Goal: Task Accomplishment & Management: Complete application form

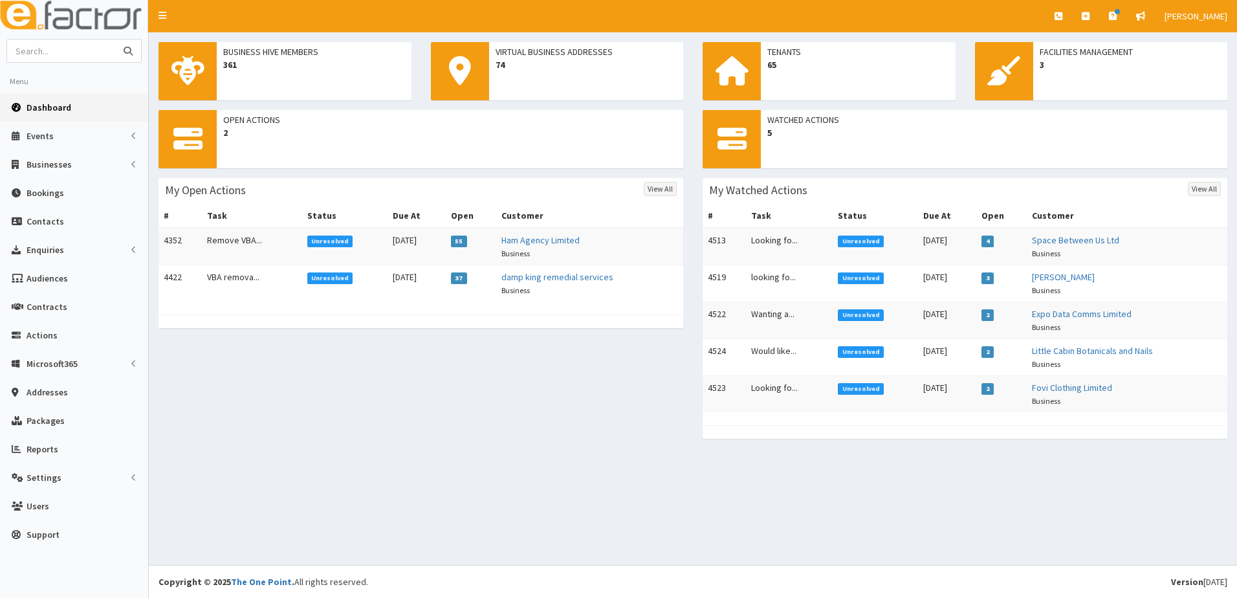
click at [59, 49] on input "text" at bounding box center [61, 50] width 109 height 23
click at [47, 163] on span "Businesses" at bounding box center [49, 165] width 45 height 12
click at [75, 42] on input "amanda" at bounding box center [61, 50] width 109 height 23
type input "amanda woodhouse"
click at [115, 39] on button "submit" at bounding box center [128, 50] width 26 height 23
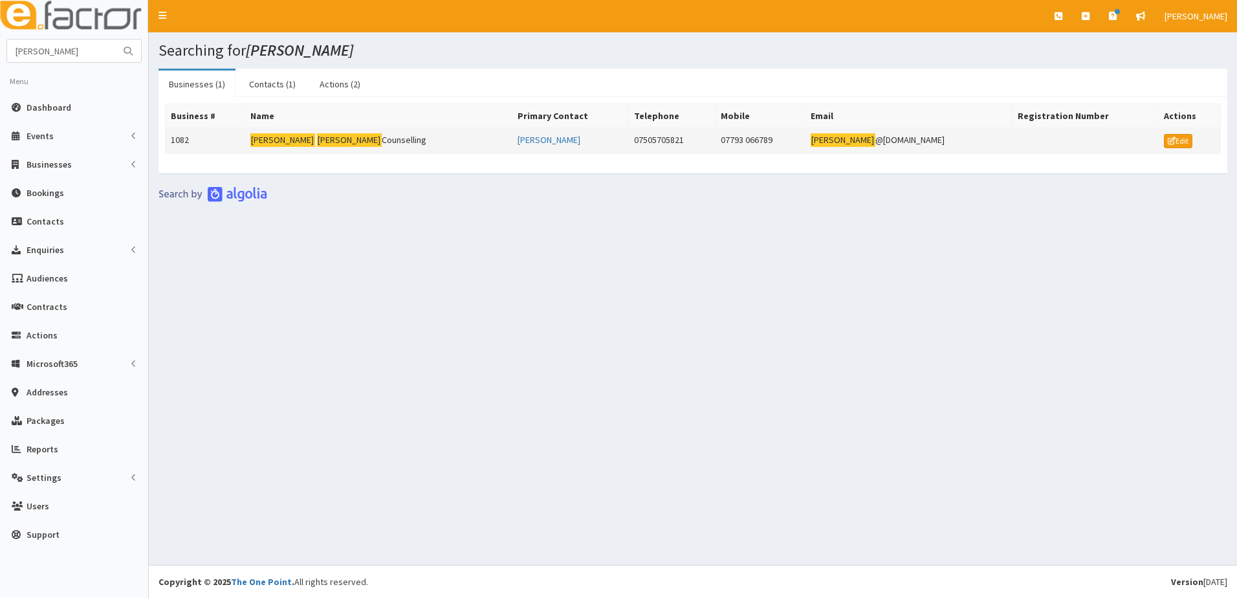
click at [191, 146] on td "1082" at bounding box center [206, 141] width 80 height 26
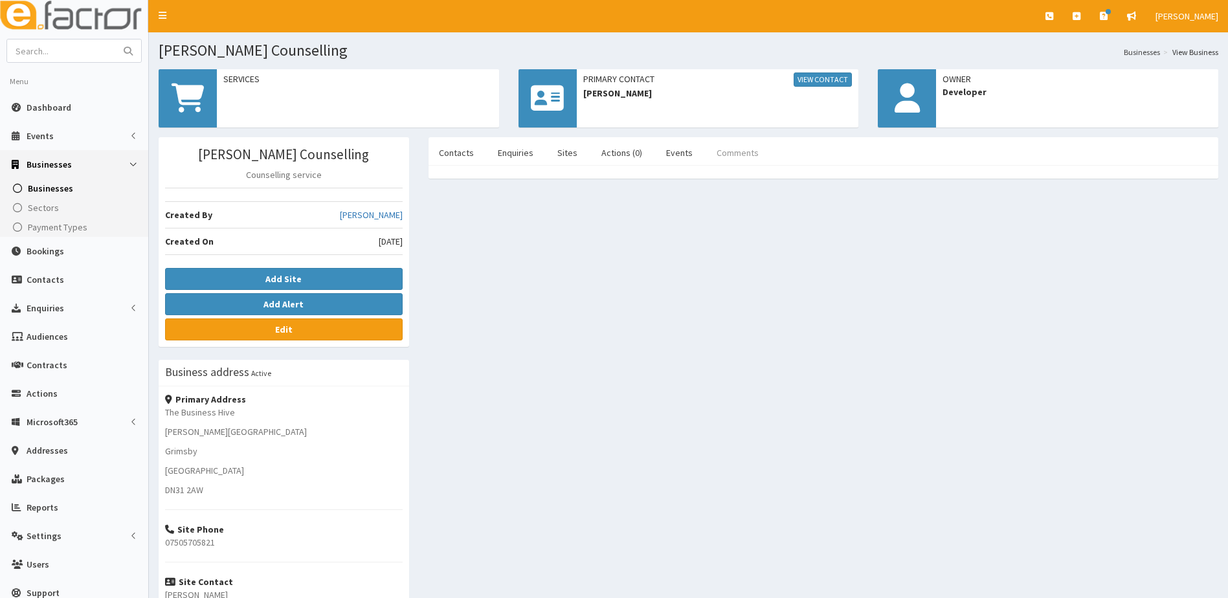
click at [730, 153] on link "Comments" at bounding box center [737, 152] width 63 height 27
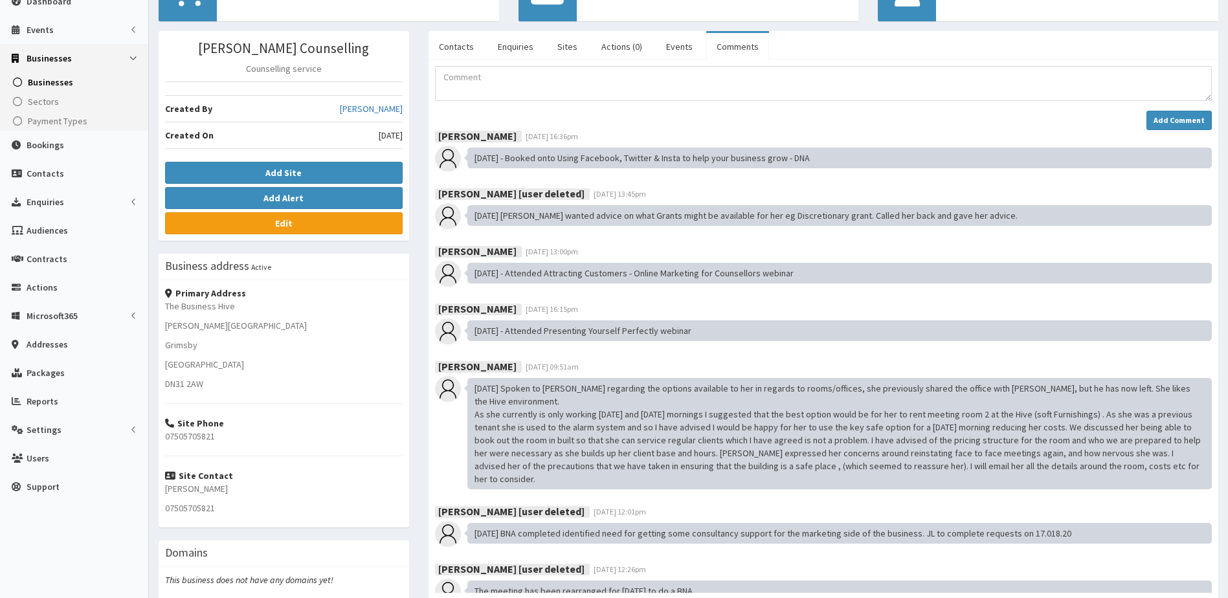
scroll to position [129, 0]
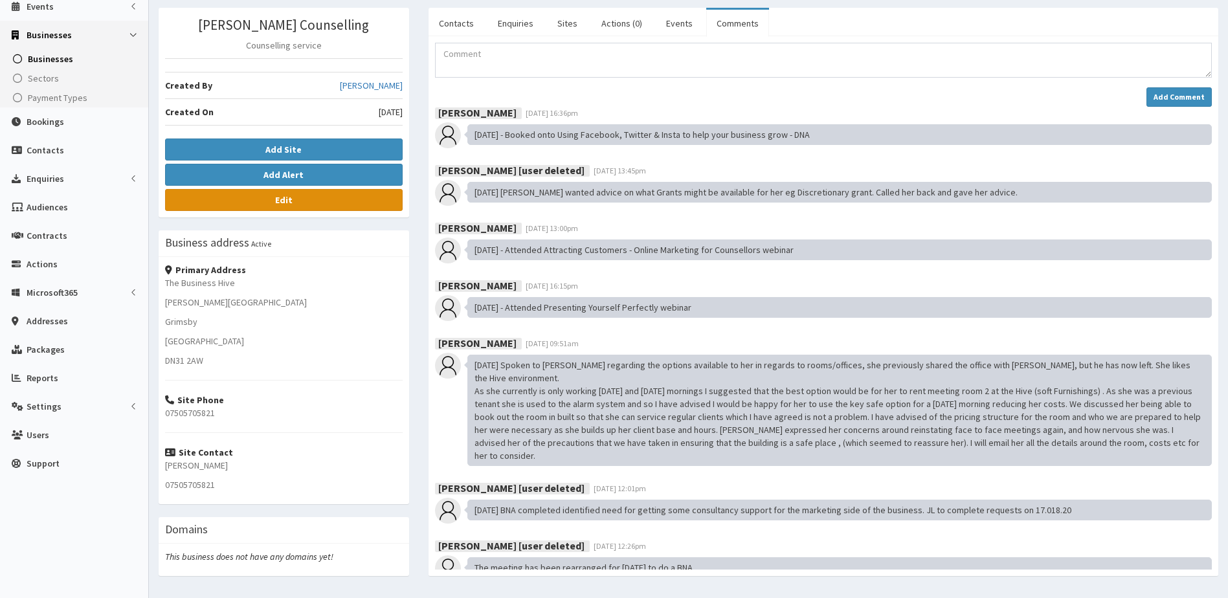
click at [283, 195] on b "Edit" at bounding box center [283, 200] width 17 height 12
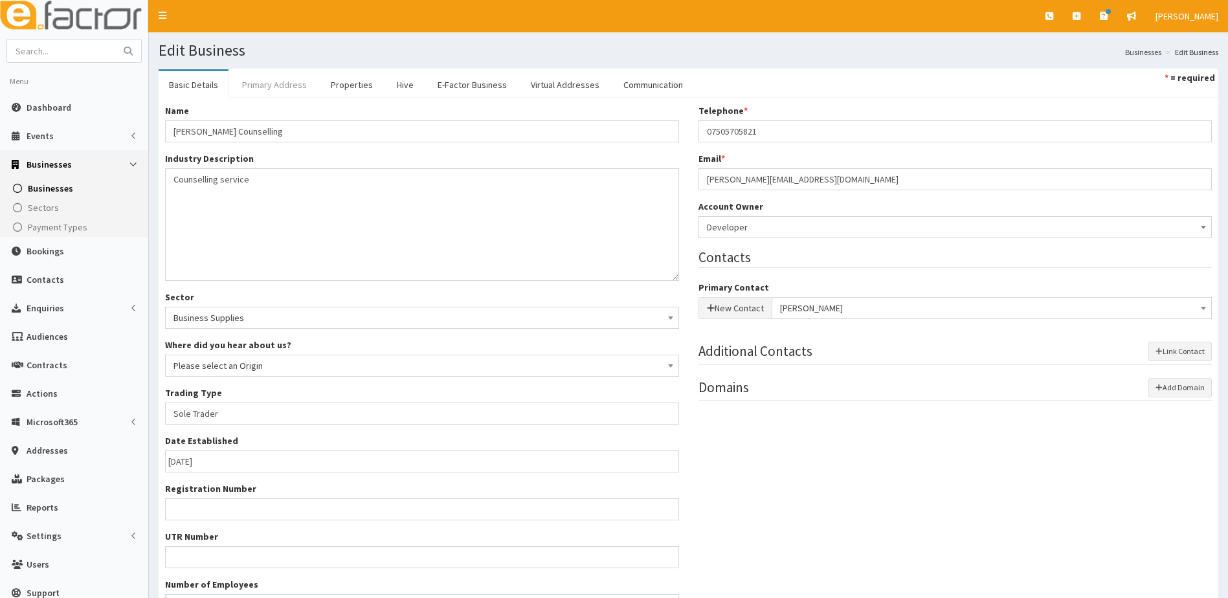
click at [279, 82] on link "Primary Address" at bounding box center [274, 84] width 85 height 27
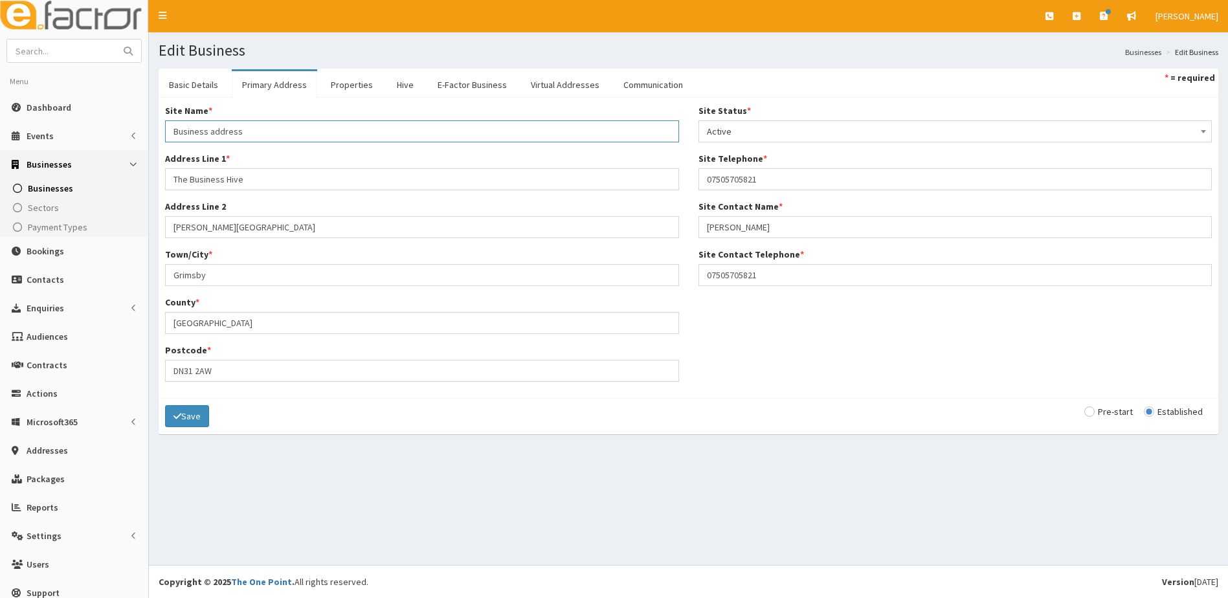
drag, startPoint x: 263, startPoint y: 133, endPoint x: 153, endPoint y: 135, distance: 110.0
click at [155, 136] on section "Basic Details Primary Address Properties Hive E-Factor Business Virtual Address…" at bounding box center [688, 258] width 1079 height 398
type input "Home"
type input "68 Middlethorpe Road"
drag, startPoint x: 176, startPoint y: 280, endPoint x: 188, endPoint y: 263, distance: 20.3
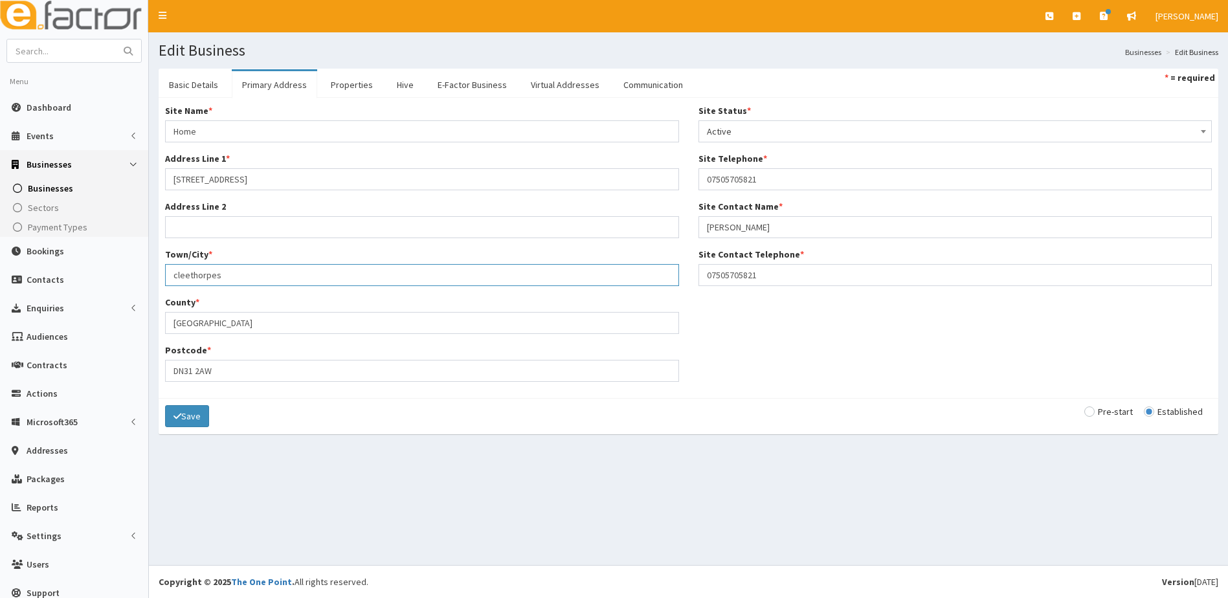
click at [177, 279] on input "cleethorpes" at bounding box center [422, 275] width 514 height 22
type input "[GEOGRAPHIC_DATA]"
type input "="
type input "d"
type input "DN35 9QF"
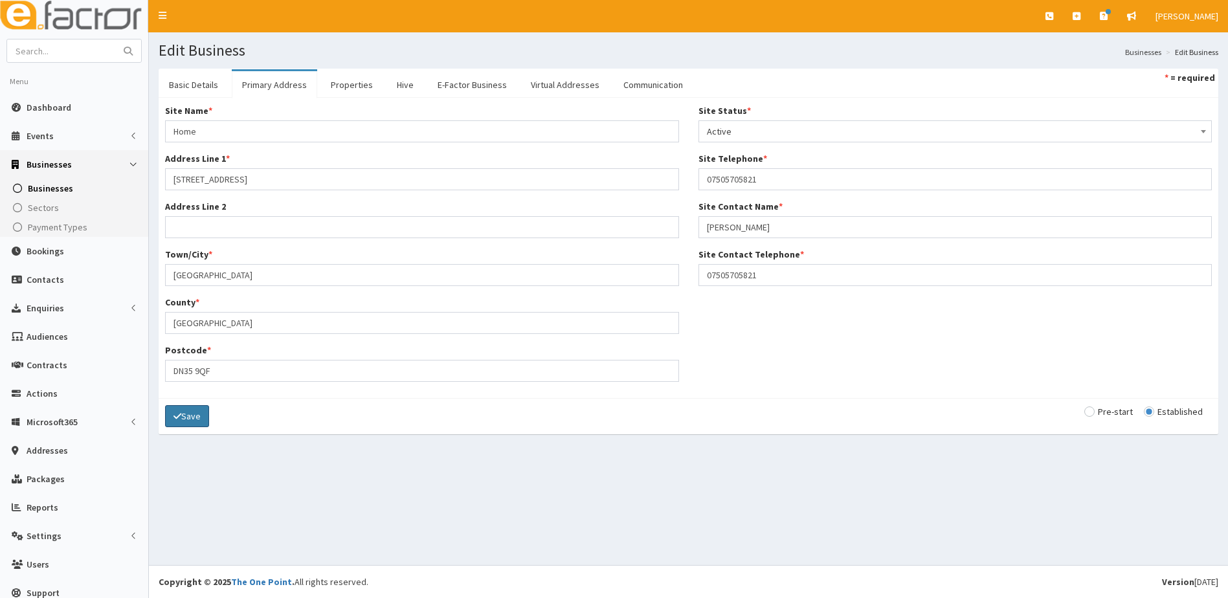
click at [189, 417] on button "Save" at bounding box center [187, 416] width 44 height 22
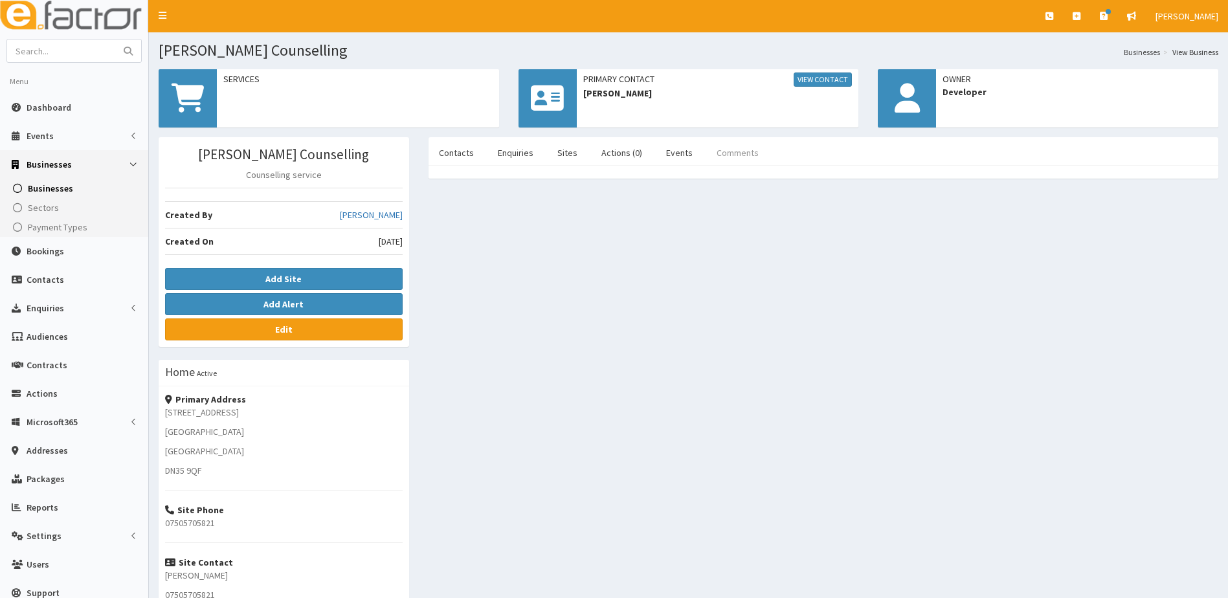
click at [731, 149] on link "Comments" at bounding box center [737, 152] width 63 height 27
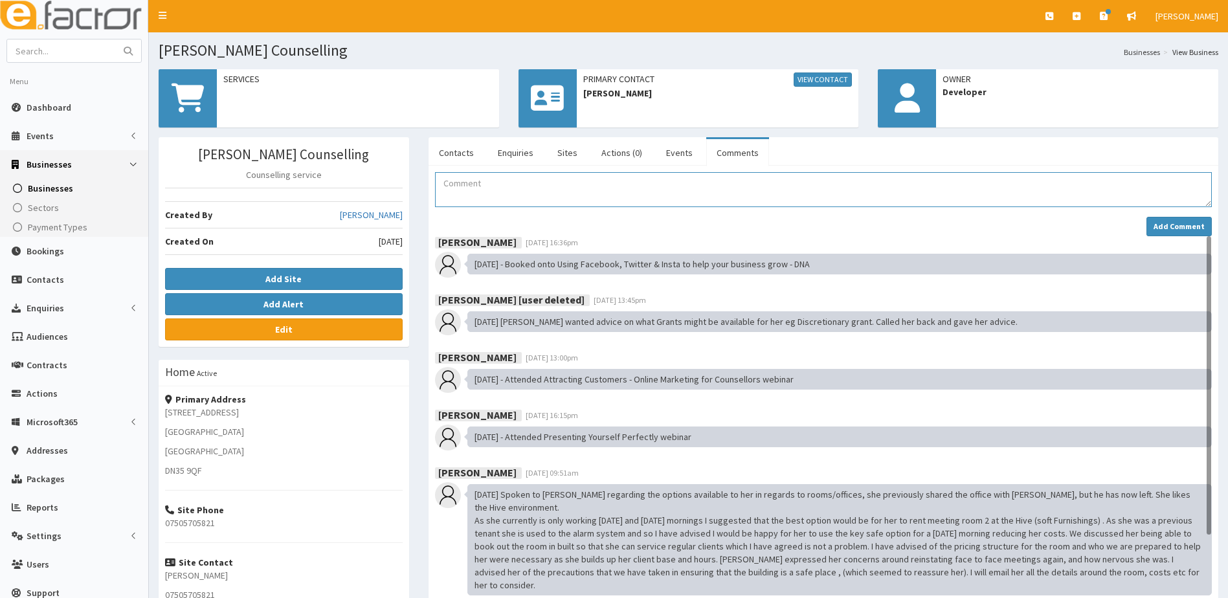
click at [471, 195] on textarea "Comment" at bounding box center [823, 189] width 777 height 35
type textarea "a"
type textarea "Amanda has booked on BYOB Oct 25"
click at [1172, 227] on strong "Add Comment" at bounding box center [1178, 226] width 51 height 10
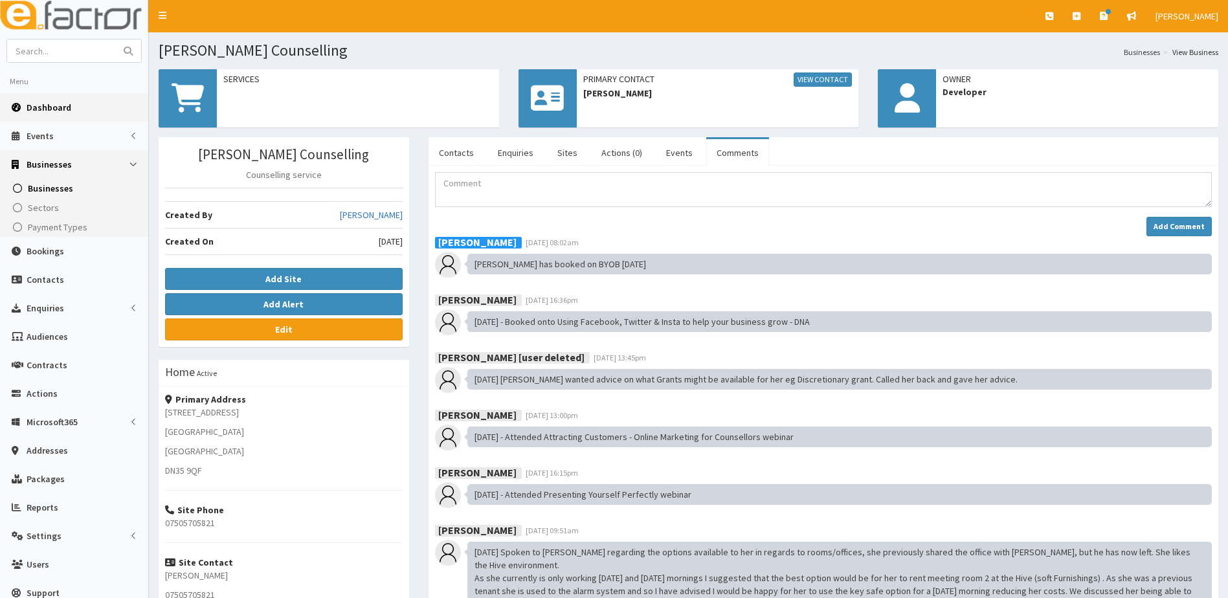
click at [52, 105] on span "Dashboard" at bounding box center [49, 108] width 45 height 12
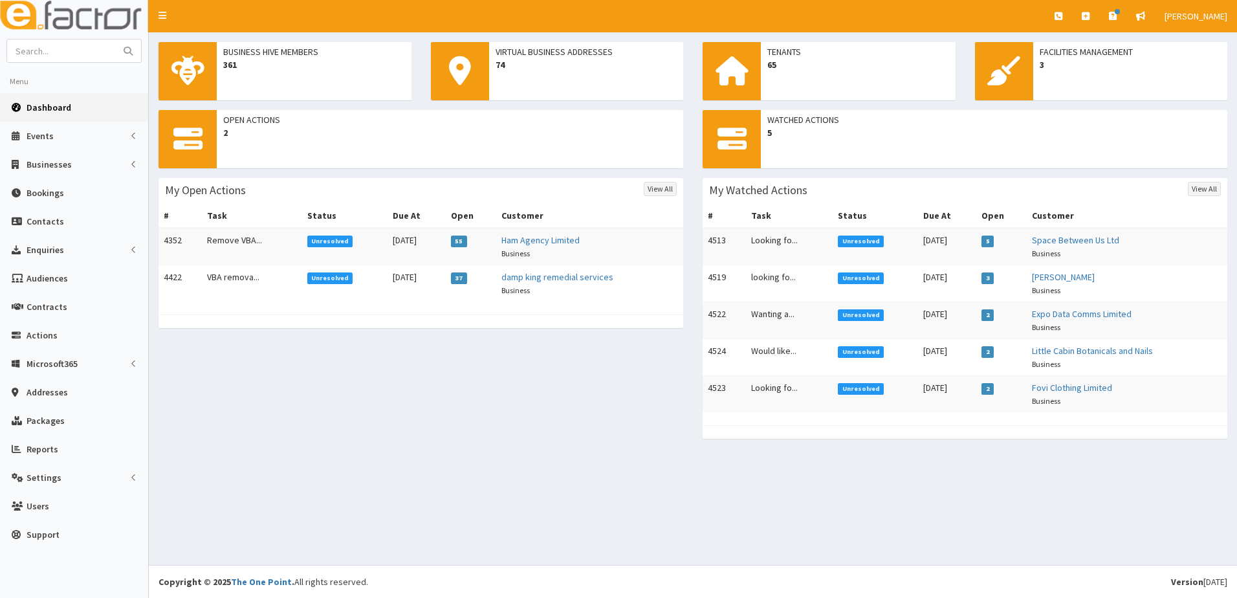
click at [49, 50] on input "text" at bounding box center [61, 50] width 109 height 23
type input "v"
type input "fabulous footsies"
click at [115, 39] on button "submit" at bounding box center [128, 50] width 26 height 23
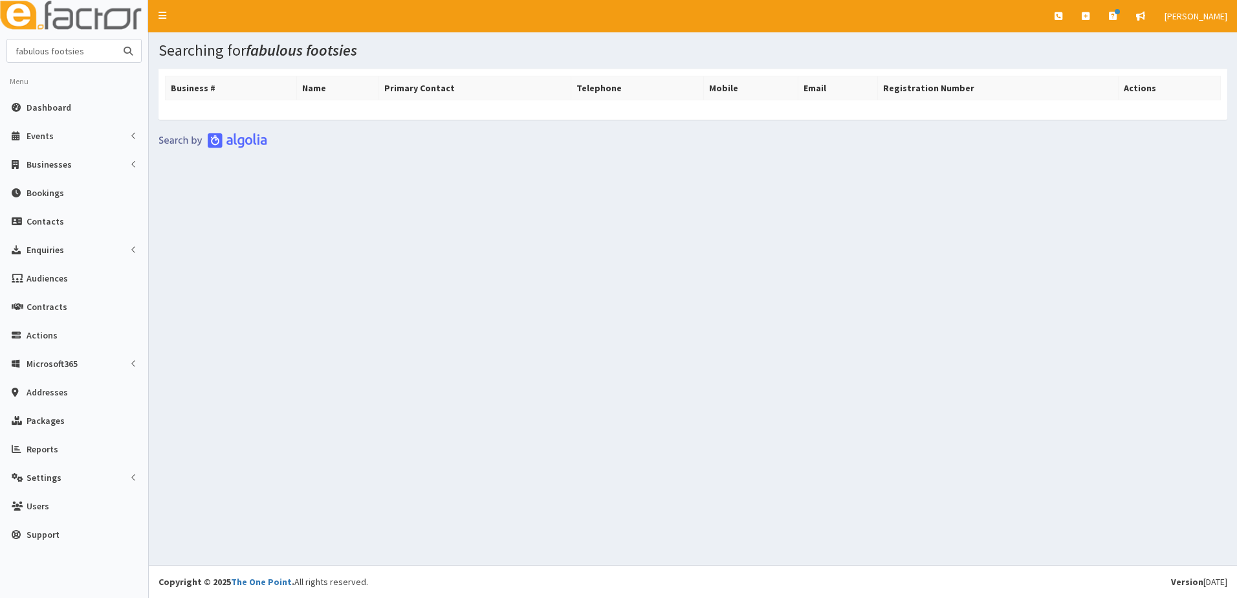
click at [108, 54] on input "fabulous footsies" at bounding box center [61, 50] width 109 height 23
type input "f"
click at [69, 41] on input "text" at bounding box center [61, 50] width 109 height 23
type input "[PERSON_NAME]"
click at [115, 39] on button "submit" at bounding box center [128, 50] width 26 height 23
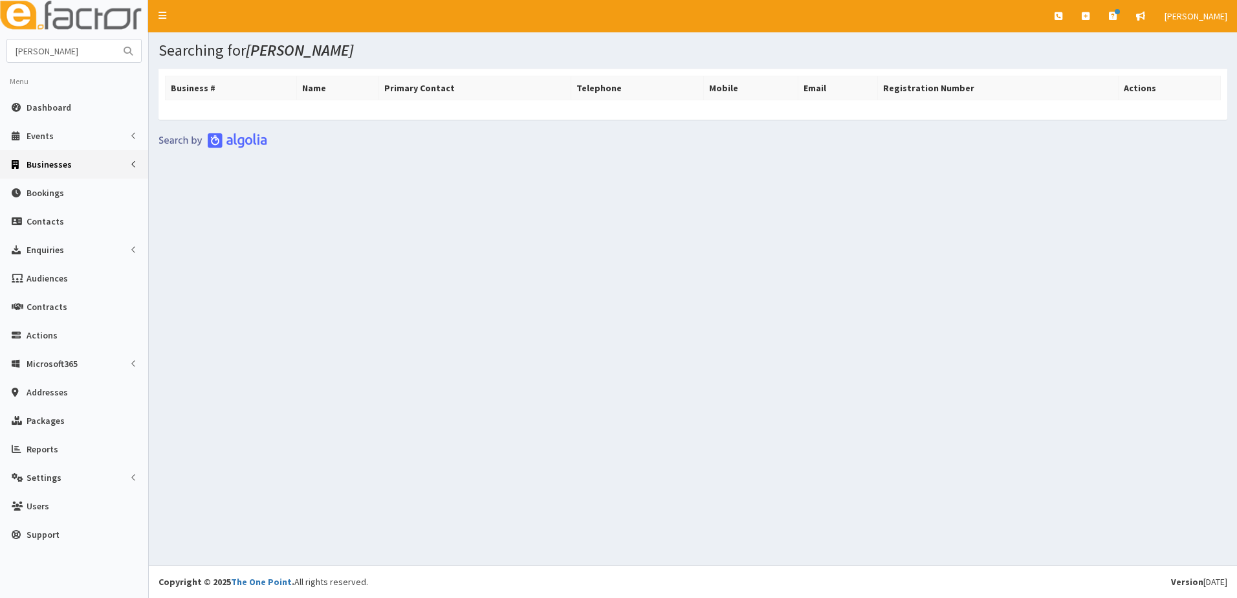
click at [56, 160] on span "Businesses" at bounding box center [49, 165] width 45 height 12
click at [52, 186] on span "Businesses" at bounding box center [50, 188] width 45 height 12
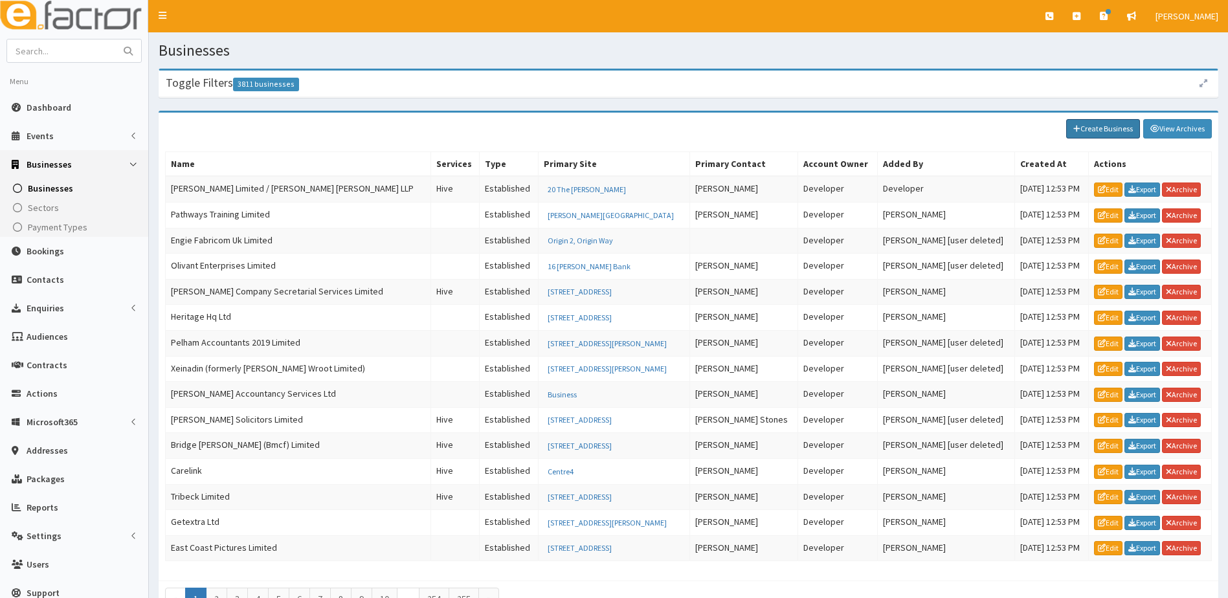
click at [1077, 131] on icon at bounding box center [1076, 129] width 7 height 8
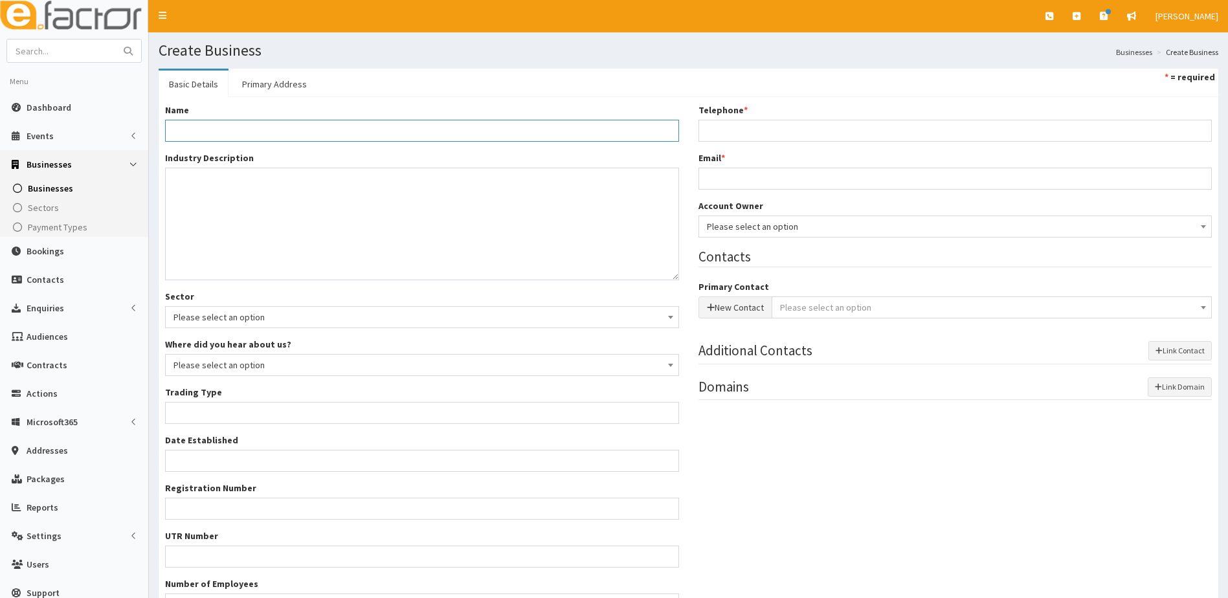
click at [219, 132] on input "Name *" at bounding box center [422, 131] width 514 height 22
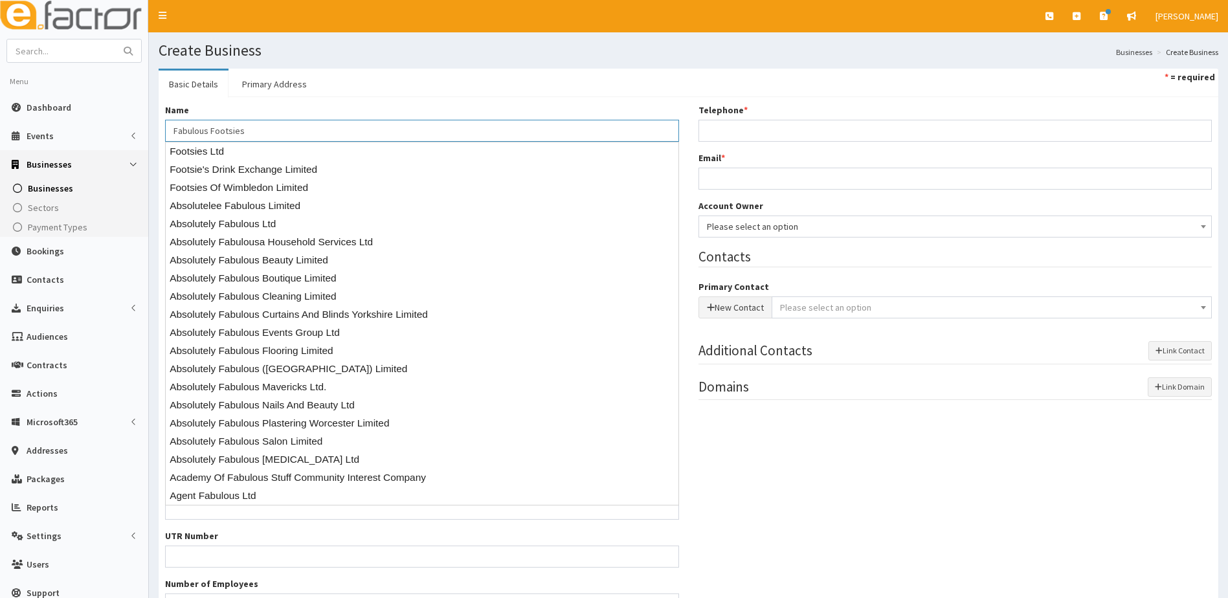
type input "Fabulous Footsies"
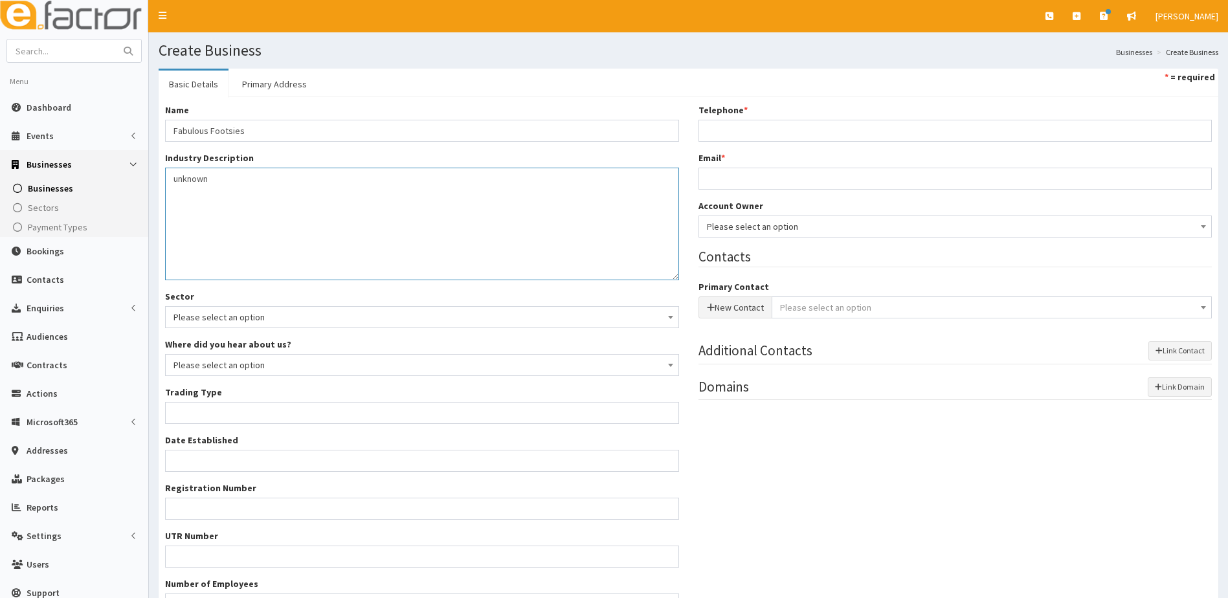
type textarea "unknown"
click at [193, 415] on input "Trading Type *" at bounding box center [422, 413] width 514 height 22
type input "unknown"
click at [795, 134] on input "Telephone *" at bounding box center [955, 131] width 514 height 22
paste input "07462343505"
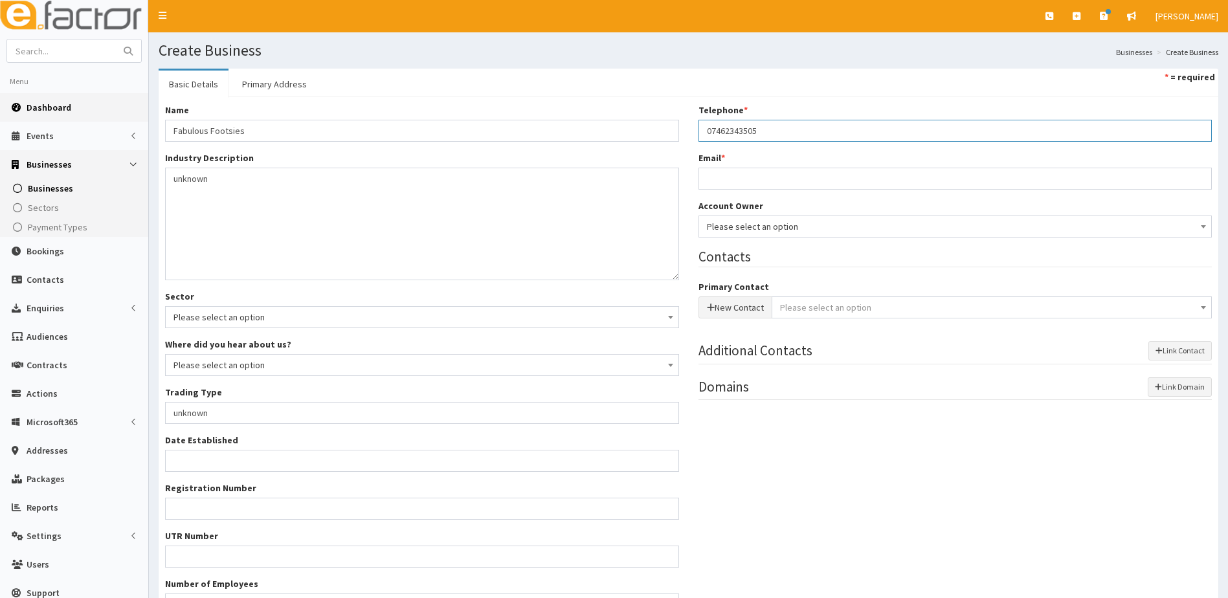
type input "07462343505"
click at [735, 180] on input "Email *" at bounding box center [955, 179] width 514 height 22
paste input "[EMAIL_ADDRESS][DOMAIN_NAME]"
type input "[EMAIL_ADDRESS][DOMAIN_NAME]"
click at [721, 308] on button "New Contact" at bounding box center [735, 307] width 74 height 22
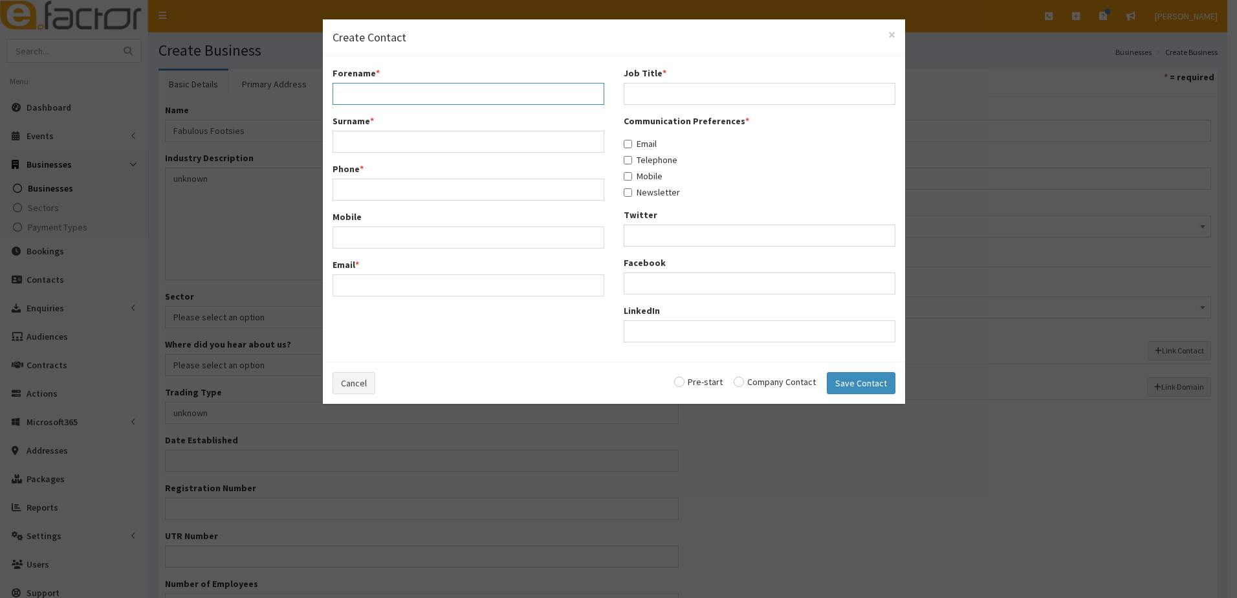
click at [367, 87] on input "Forename *" at bounding box center [469, 94] width 272 height 22
type input "Jannie"
type input "Christian"
type input "07462343535"
type input "07462343505"
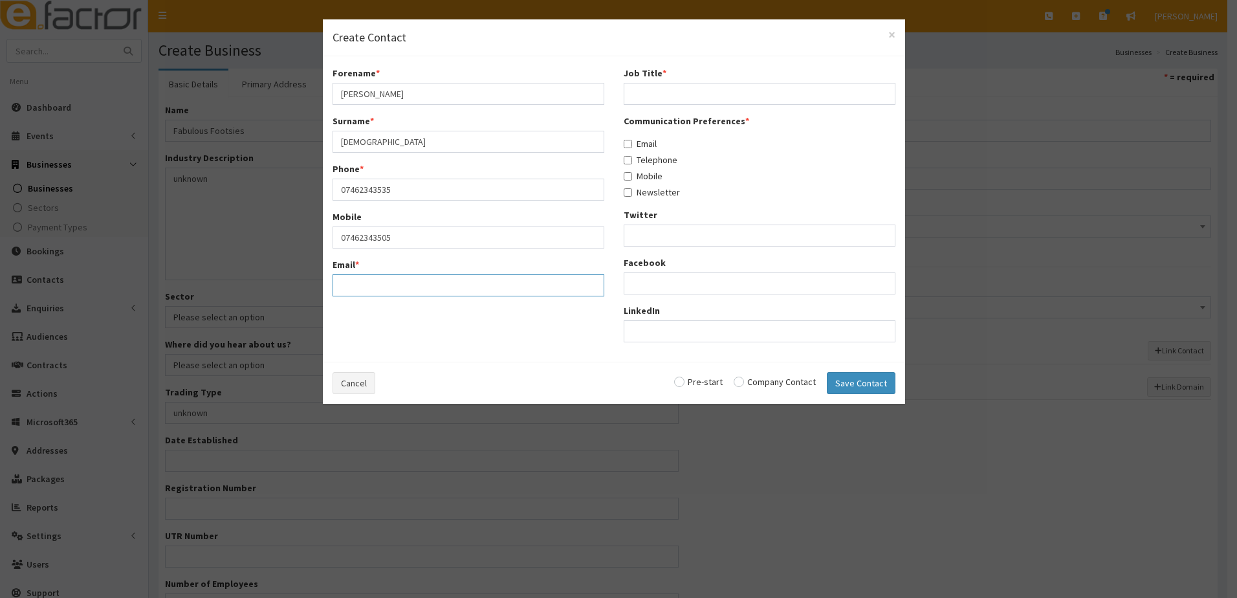
paste input "[EMAIL_ADDRESS][DOMAIN_NAME]"
type input "[EMAIL_ADDRESS][DOMAIN_NAME]"
click at [661, 95] on input "Job Title *" at bounding box center [760, 94] width 272 height 22
type input "owner"
click at [629, 144] on input "Email" at bounding box center [628, 144] width 8 height 8
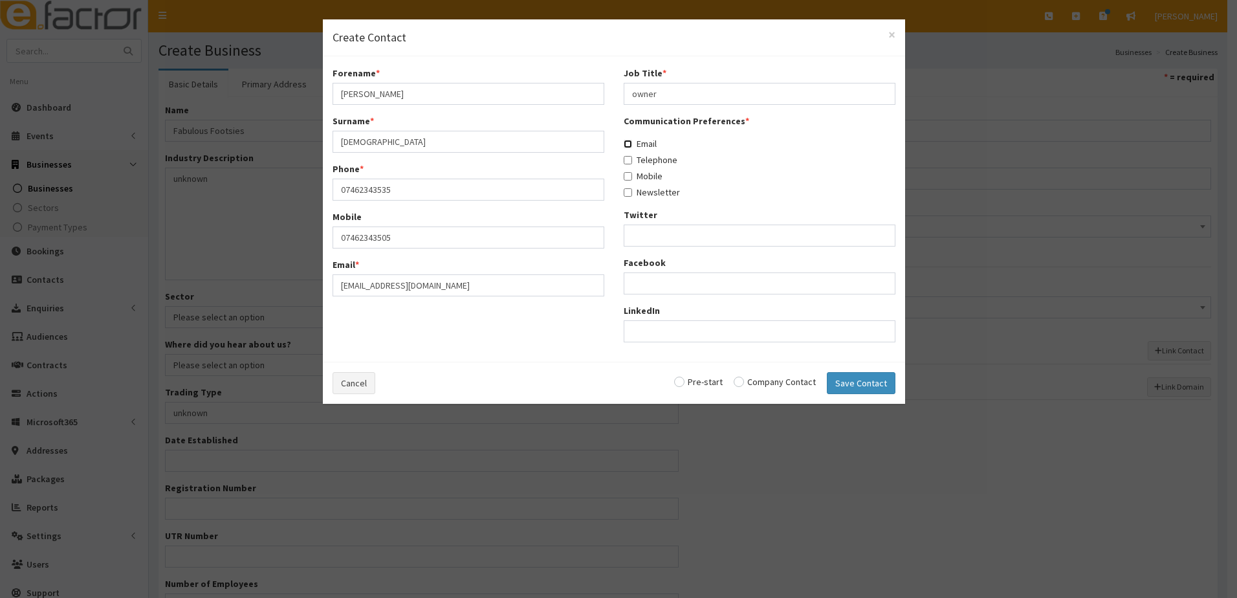
checkbox input "true"
click at [676, 89] on input "owner" at bounding box center [760, 94] width 272 height 22
type input "o"
type input "perspective owner"
click at [630, 160] on input "Telephone" at bounding box center [628, 160] width 8 height 8
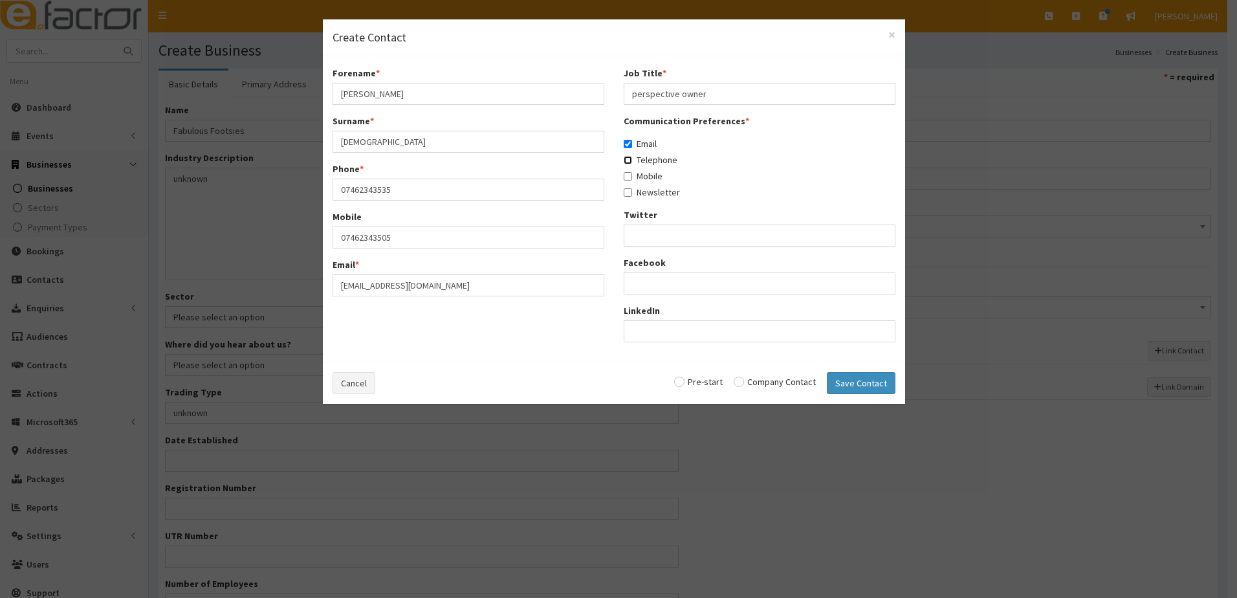
checkbox input "true"
click at [626, 179] on input "Mobile" at bounding box center [628, 176] width 8 height 8
checkbox input "true"
click at [628, 195] on input "Newsletter" at bounding box center [628, 192] width 8 height 8
checkbox input "true"
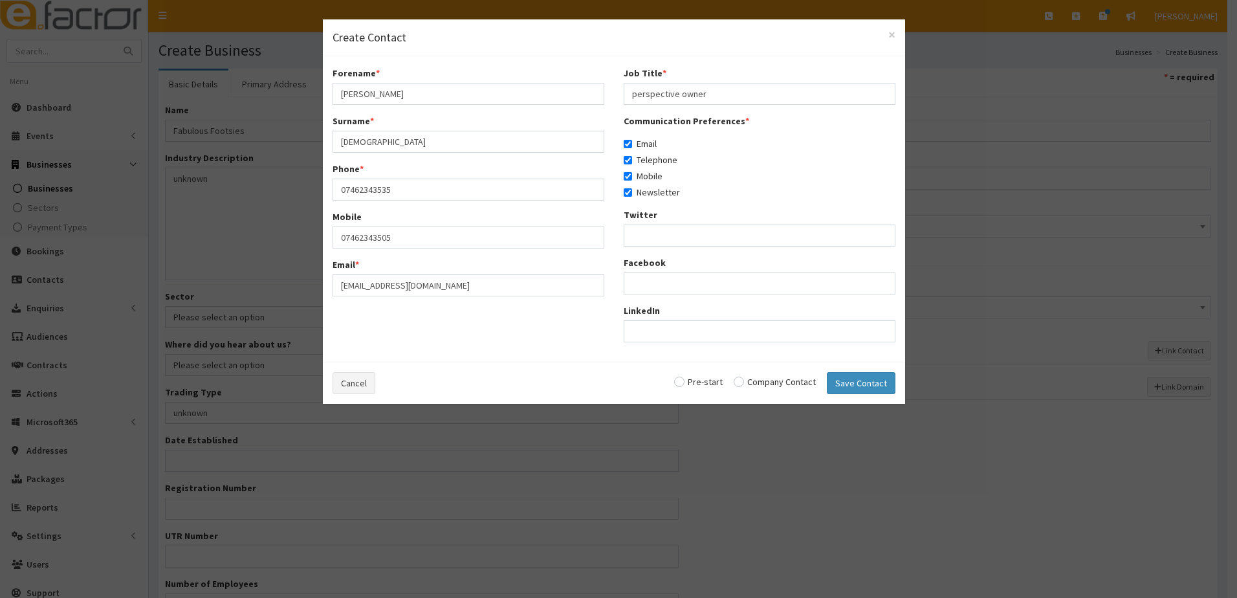
click at [683, 387] on div "Cancel Pre-start Company Contact Save Contact" at bounding box center [614, 383] width 582 height 42
click at [687, 384] on input "radio" at bounding box center [698, 381] width 49 height 9
radio input "true"
click at [855, 380] on button "Save Contact" at bounding box center [861, 383] width 69 height 22
checkbox input "false"
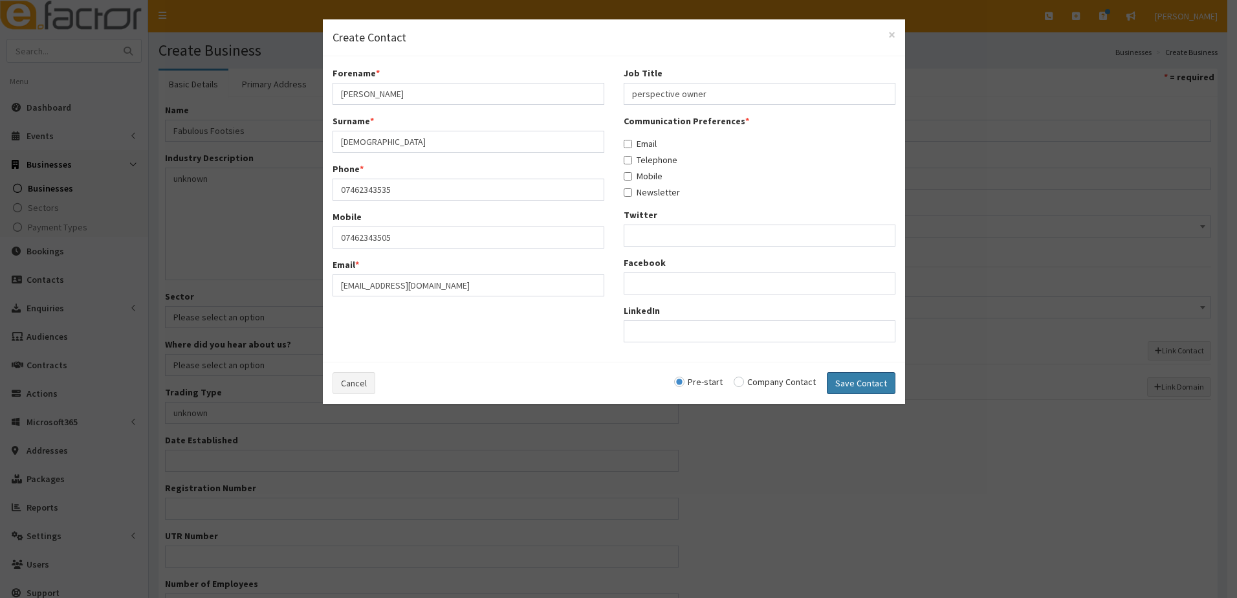
checkbox input "false"
radio input "false"
select select "5258"
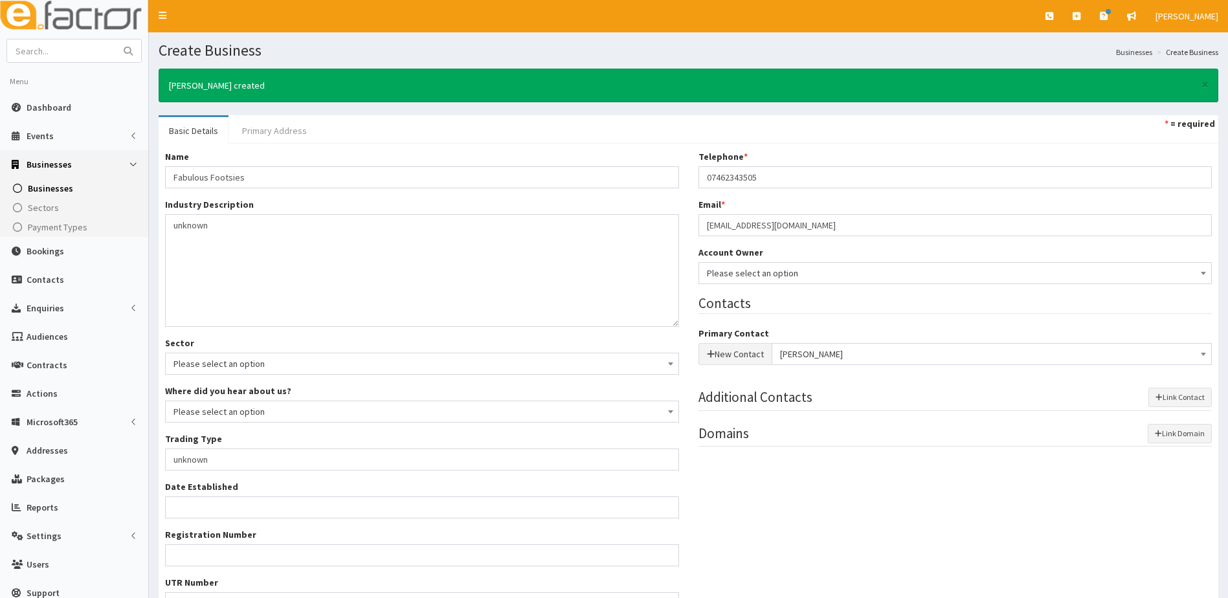
click at [272, 136] on link "Primary Address" at bounding box center [274, 130] width 85 height 27
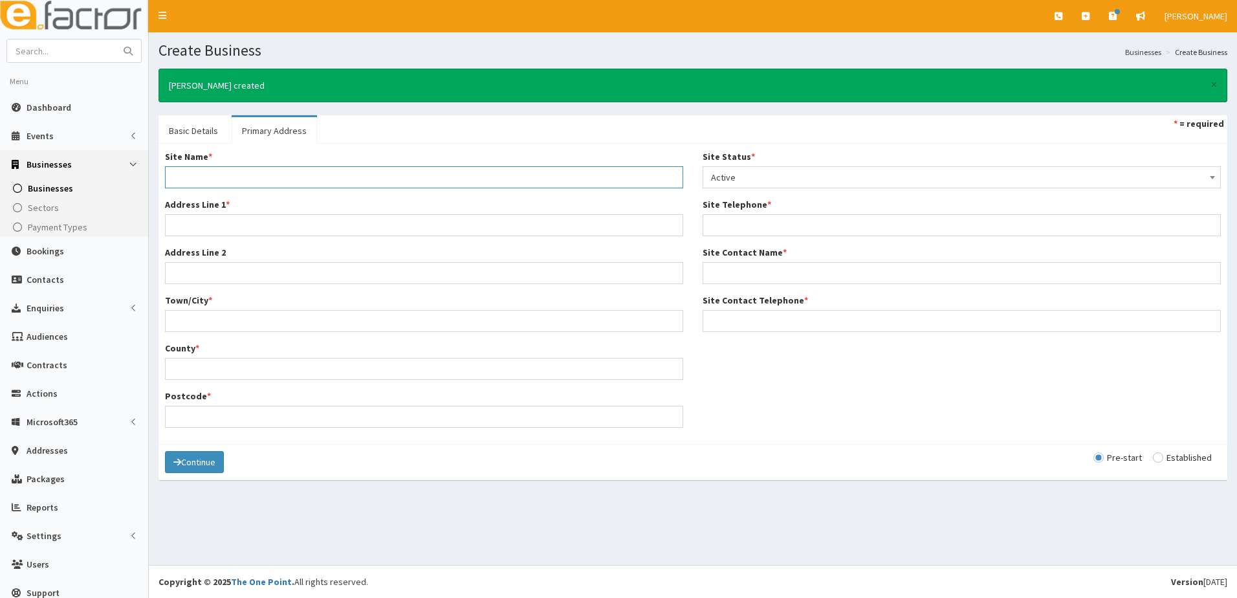
click at [199, 173] on input "Site Name *" at bounding box center [424, 177] width 518 height 22
type input "Home"
click at [211, 228] on input "Address Line 1 *" at bounding box center [424, 225] width 518 height 22
type input "[STREET_ADDRESS]"
type input "[GEOGRAPHIC_DATA]"
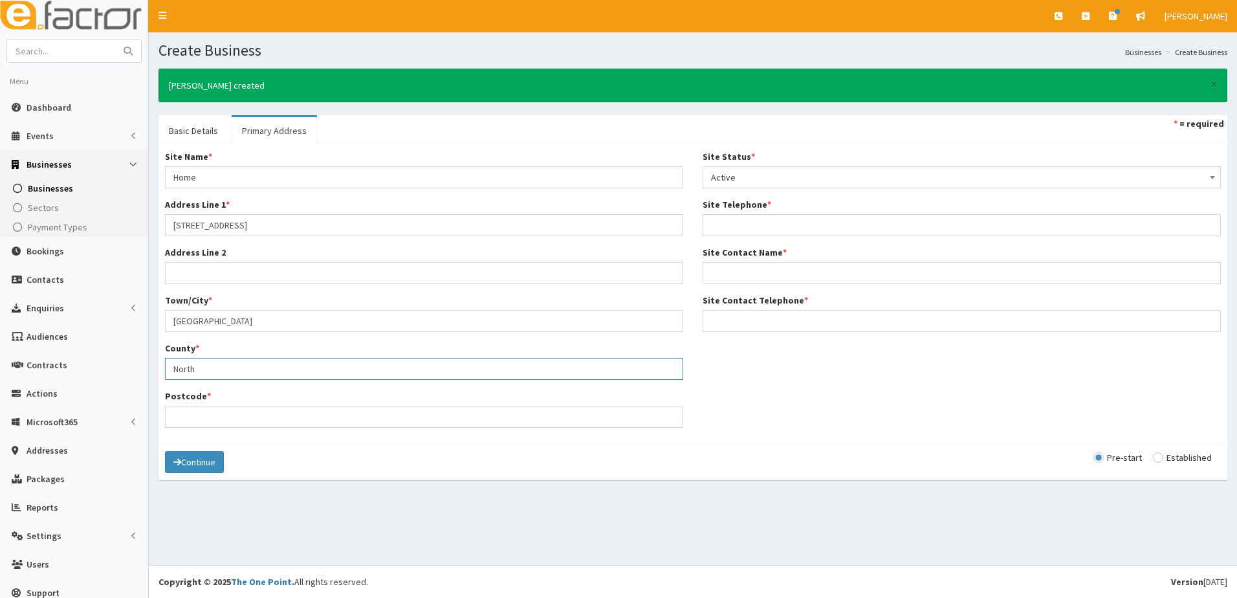
type input "[GEOGRAPHIC_DATA]"
type input "DN35 9BT"
type input "07462343505"
type input "[PERSON_NAME]"
click at [723, 318] on input "Site Contact Telephone *" at bounding box center [962, 321] width 518 height 22
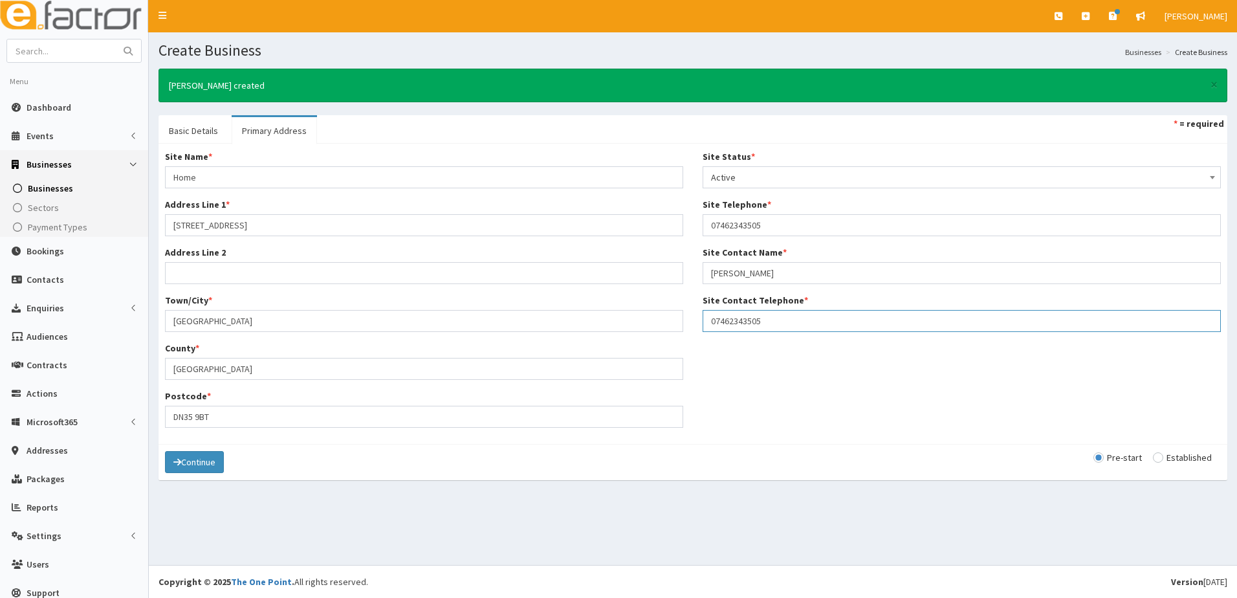
type input "07462343505"
click at [861, 458] on div "Continue Pre-start Established" at bounding box center [693, 462] width 1069 height 36
click at [192, 463] on button "Continue" at bounding box center [194, 462] width 59 height 22
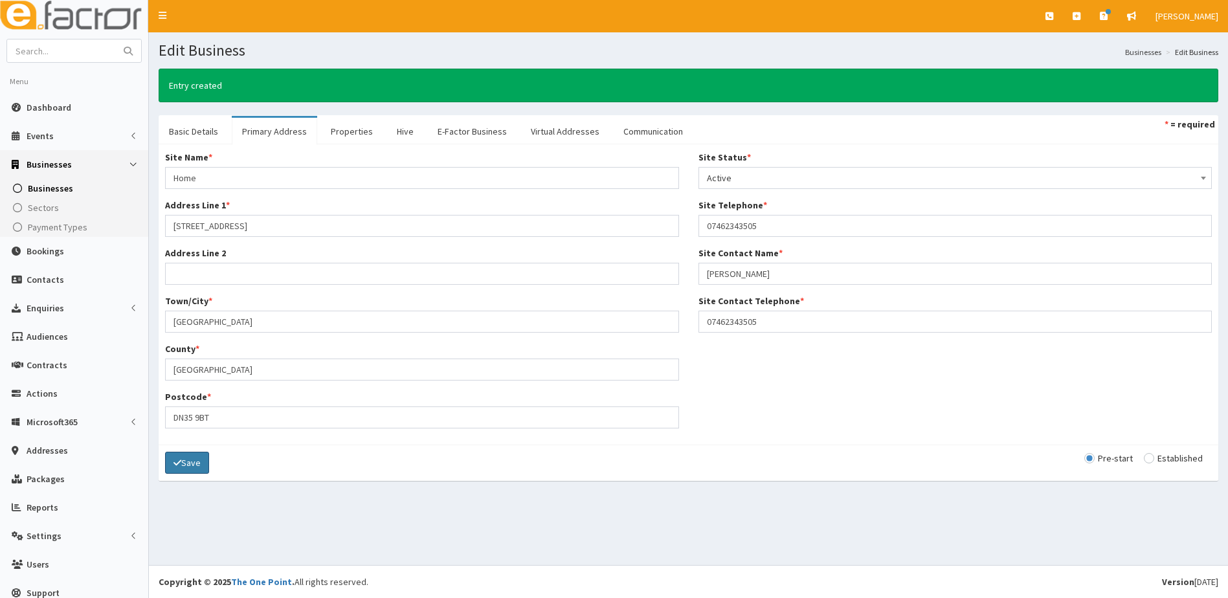
click at [181, 464] on button "Save" at bounding box center [187, 463] width 44 height 22
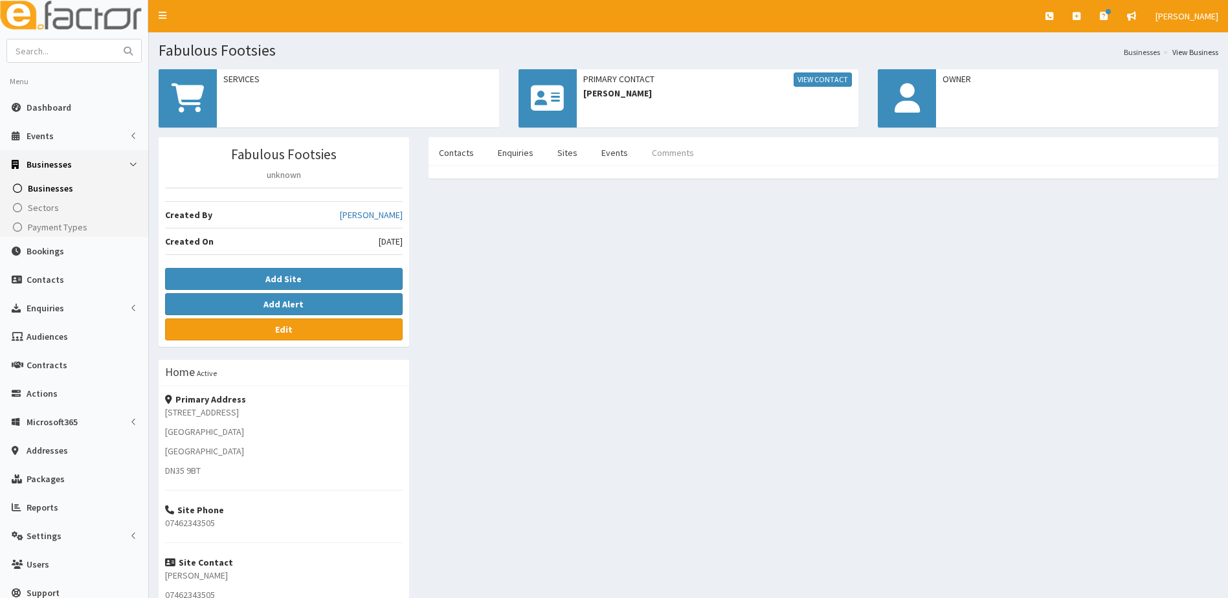
click at [669, 151] on link "Comments" at bounding box center [672, 152] width 63 height 27
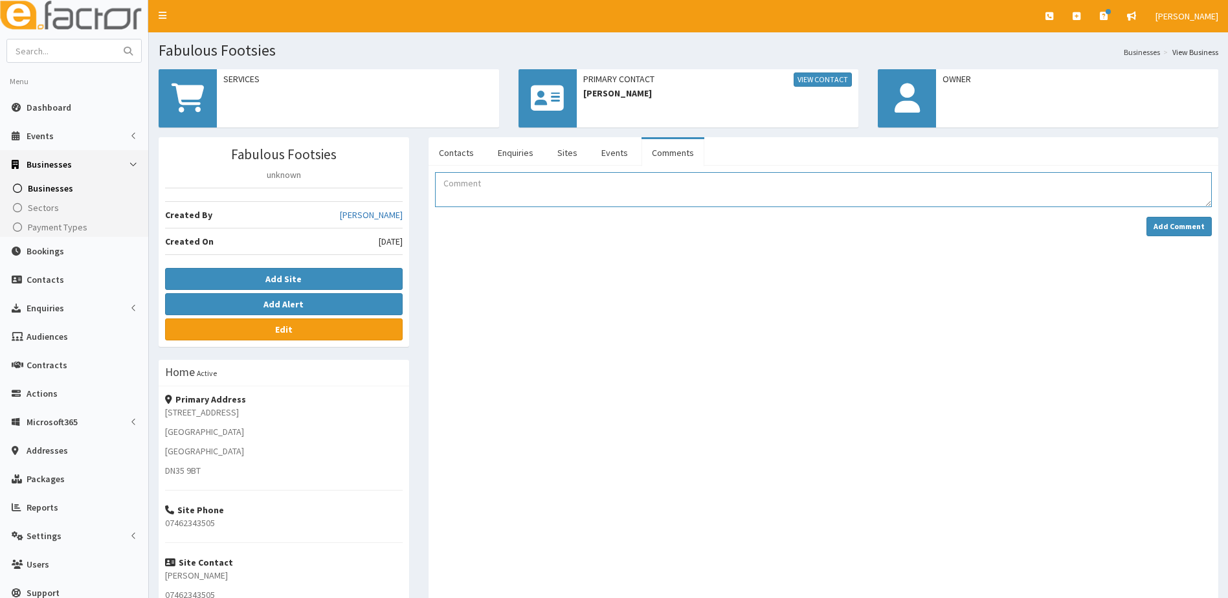
click at [480, 195] on textarea "Comment" at bounding box center [823, 189] width 777 height 35
type textarea "Jannie has booked on BYOB October 25"
click at [1168, 225] on strong "Add Comment" at bounding box center [1178, 226] width 51 height 10
